Goal: Navigation & Orientation: Find specific page/section

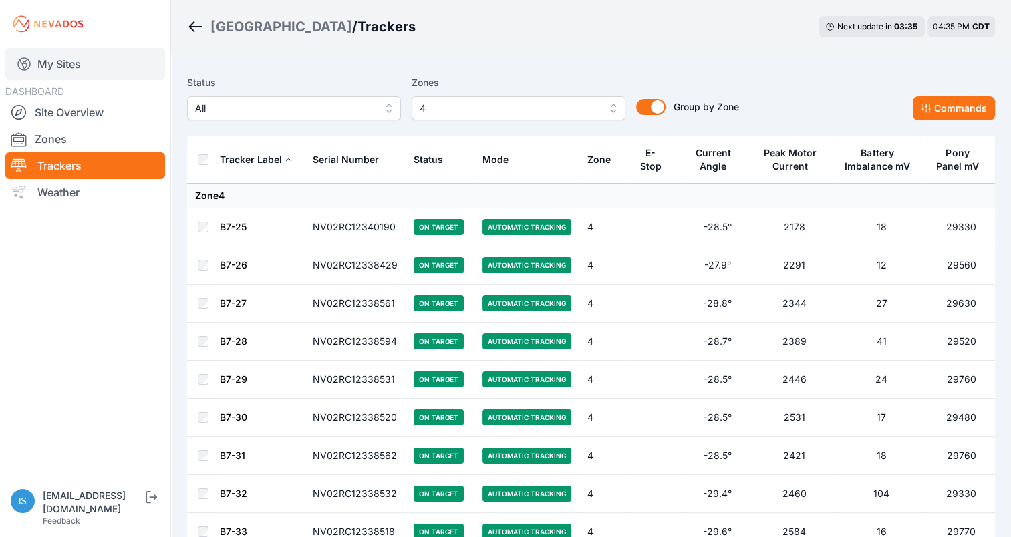
click at [49, 65] on link "My Sites" at bounding box center [85, 64] width 160 height 32
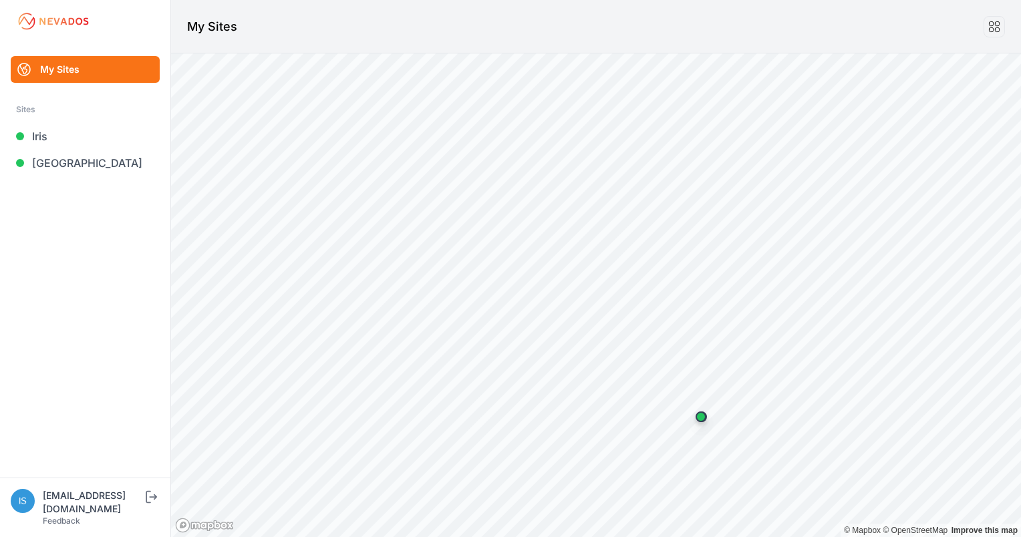
click at [53, 21] on img at bounding box center [53, 21] width 75 height 21
click at [152, 505] on icon "submit" at bounding box center [151, 497] width 17 height 16
click at [59, 160] on link "[GEOGRAPHIC_DATA]" at bounding box center [85, 163] width 149 height 27
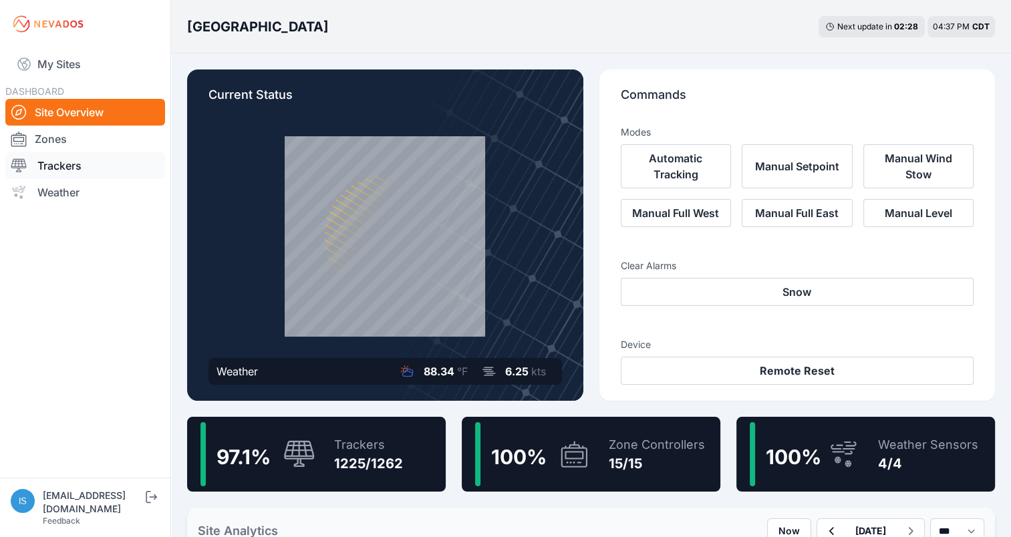
click at [56, 170] on link "Trackers" at bounding box center [85, 165] width 160 height 27
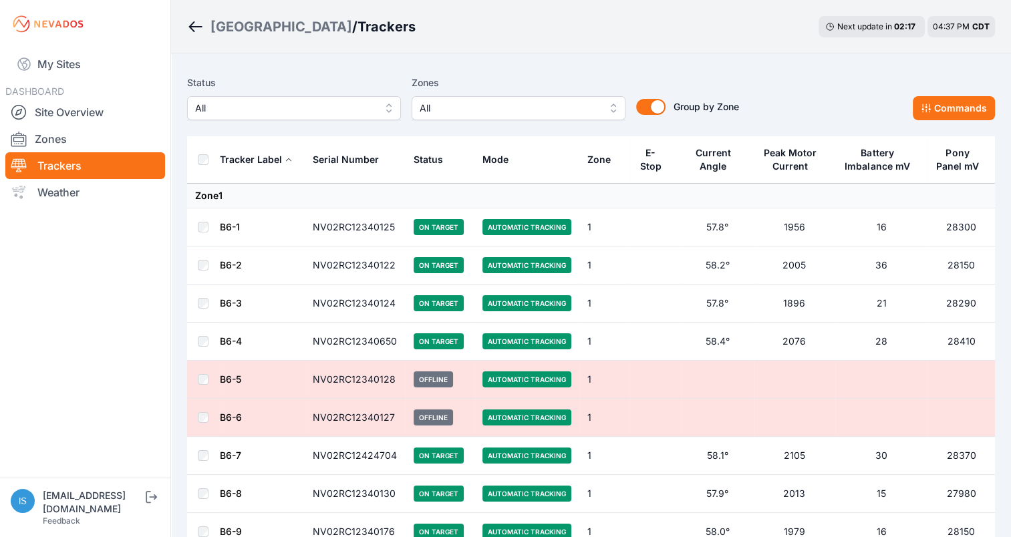
click at [57, 61] on link "My Sites" at bounding box center [85, 64] width 160 height 32
